Goal: Information Seeking & Learning: Learn about a topic

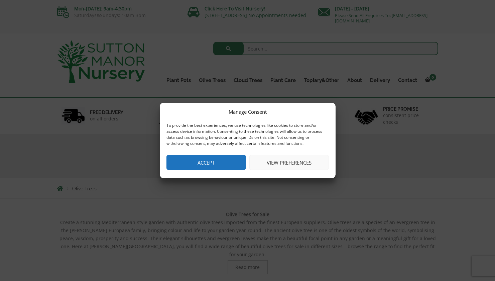
click at [216, 161] on button "Accept" at bounding box center [207, 162] width 80 height 15
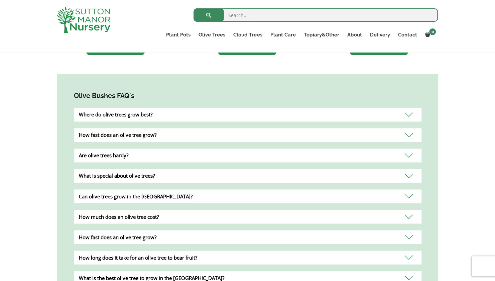
scroll to position [562, 0]
click at [408, 108] on div "Where do olive trees grow best?" at bounding box center [248, 114] width 348 height 14
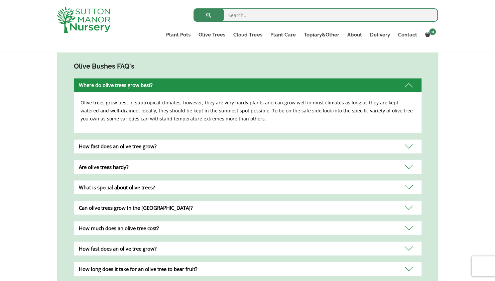
scroll to position [593, 0]
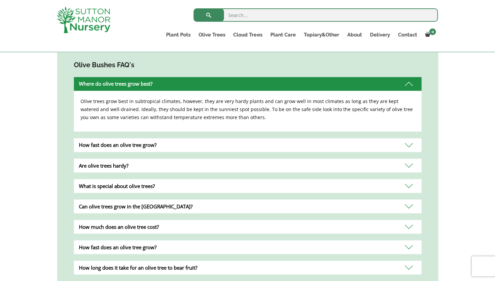
click at [410, 158] on div "Are olive trees hardy?" at bounding box center [248, 165] width 348 height 14
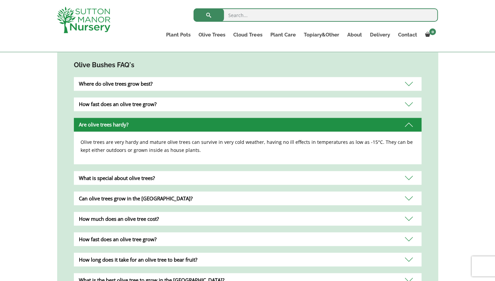
click at [410, 171] on div "What is special about olive trees?" at bounding box center [248, 178] width 348 height 14
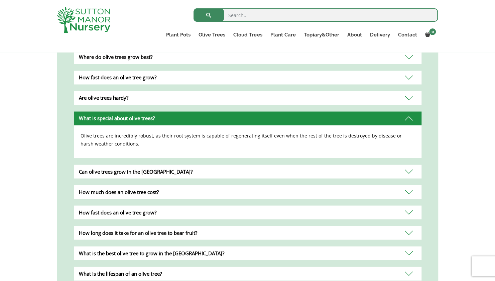
scroll to position [621, 0]
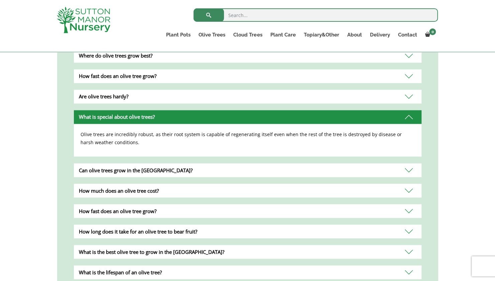
click at [407, 184] on div "How much does an olive tree cost?" at bounding box center [248, 191] width 348 height 14
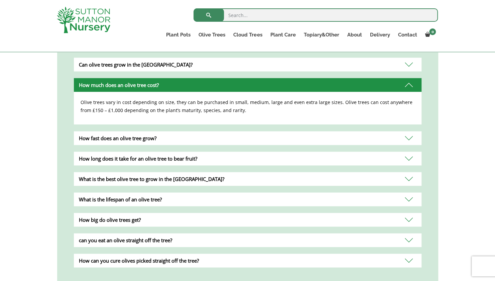
scroll to position [694, 0]
click at [412, 174] on div "What is the best olive tree to grow in the [GEOGRAPHIC_DATA]?" at bounding box center [248, 179] width 348 height 14
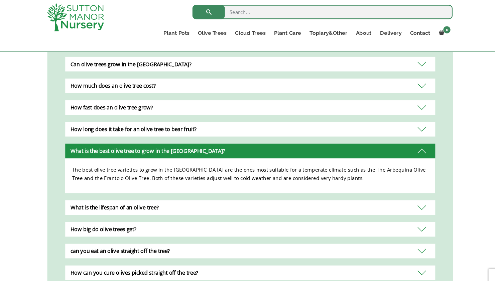
click at [408, 192] on div "What is the lifespan of an olive tree?" at bounding box center [248, 199] width 348 height 14
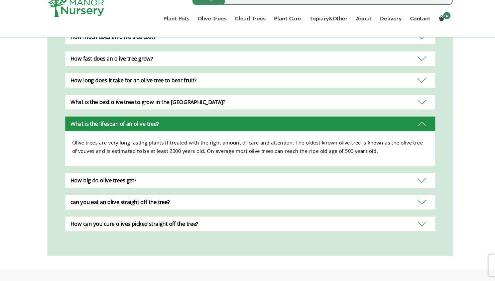
scroll to position [727, 0]
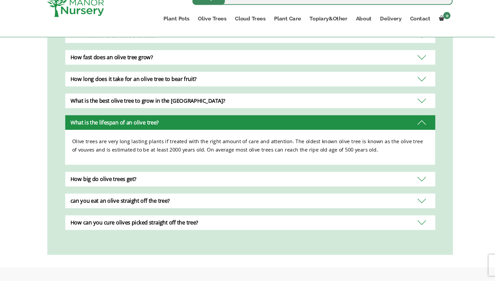
click at [410, 201] on div "can you eat an olive straight off the tree?" at bounding box center [248, 206] width 348 height 14
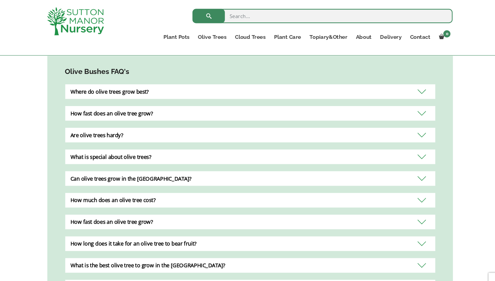
scroll to position [590, 0]
